Goal: Find contact information: Find contact information

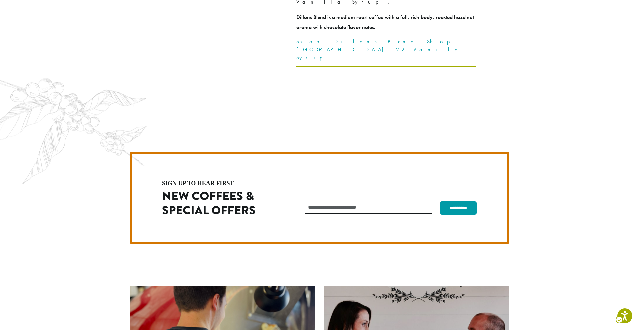
scroll to position [1869, 0]
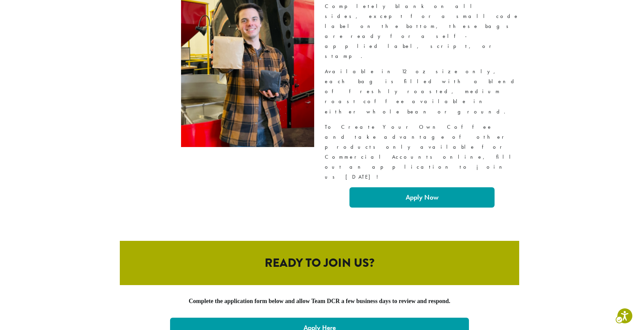
scroll to position [1363, 0]
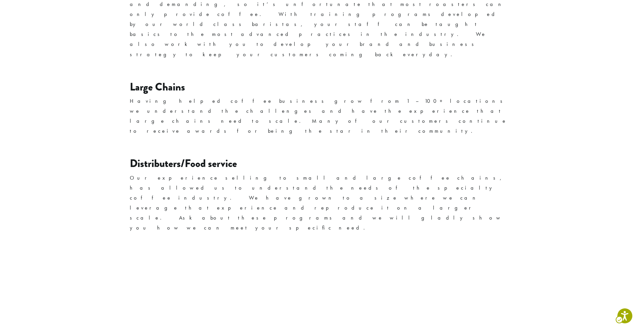
scroll to position [1068, 0]
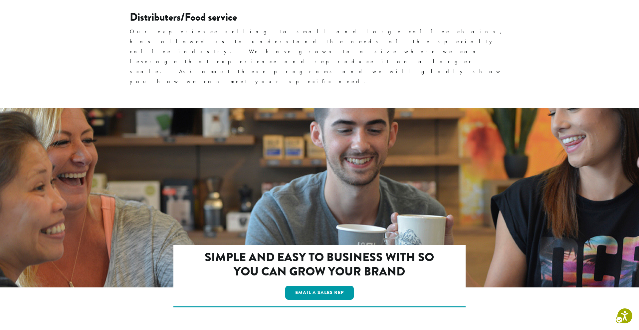
scroll to position [1068, 0]
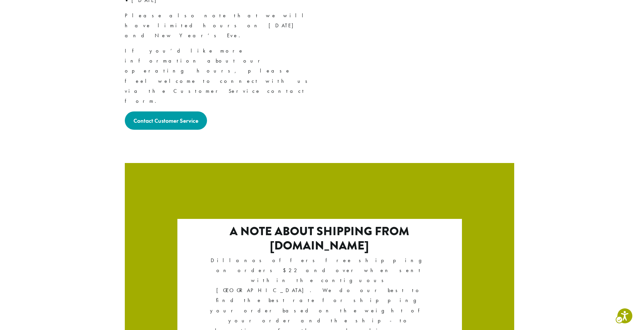
scroll to position [1065, 0]
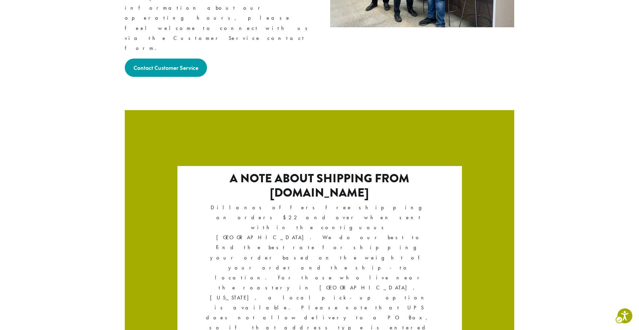
click at [339, 189] on div "A note about shipping from [DOMAIN_NAME] Dillanos offers free shipping on order…" at bounding box center [319, 299] width 285 height 266
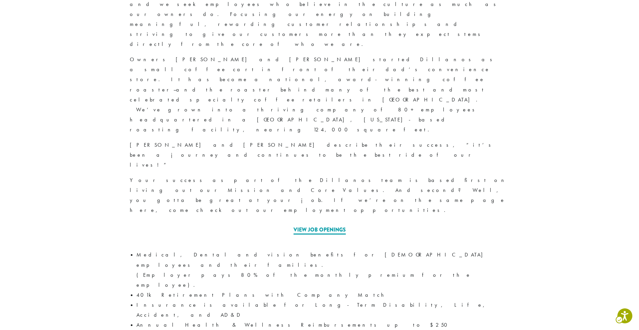
scroll to position [286, 0]
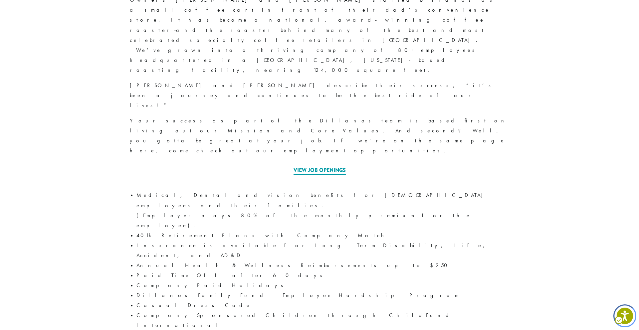
click at [627, 312] on icon "Open accessiBe: accessibility options, statement and help" at bounding box center [625, 316] width 8 height 11
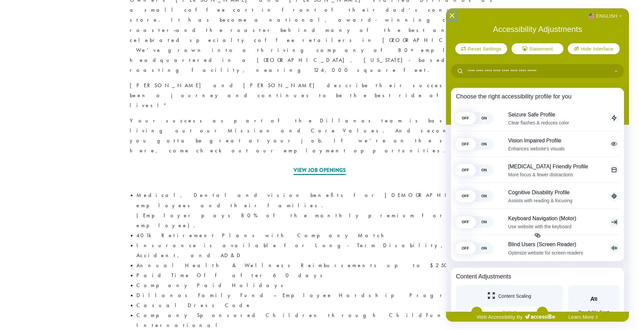
click at [453, 18] on button "Close Accessibility Interface" at bounding box center [452, 15] width 5 height 5
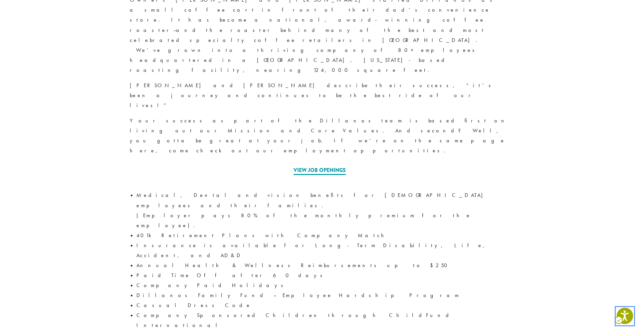
click at [627, 320] on icon "Open accessiBe: accessibility options, statement and help" at bounding box center [625, 317] width 8 height 9
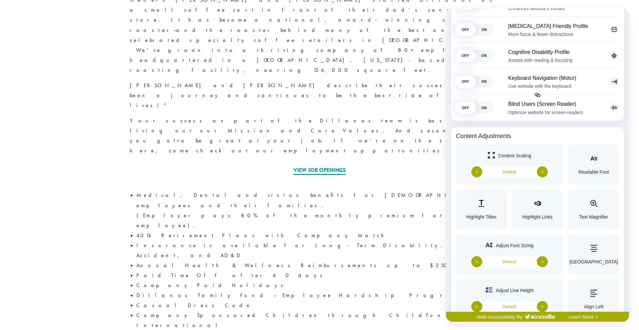
scroll to position [0, 0]
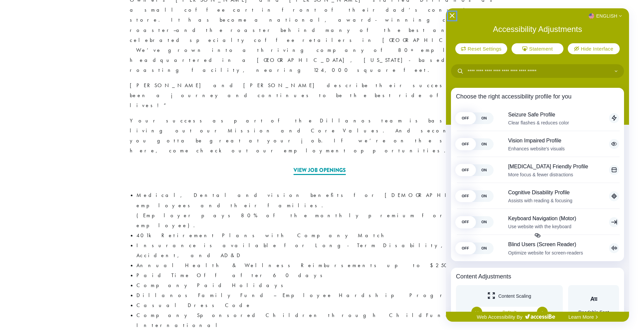
click at [451, 15] on icon "Close Accessibility Interface" at bounding box center [452, 15] width 5 height 5
